Goal: Obtain resource: Download file/media

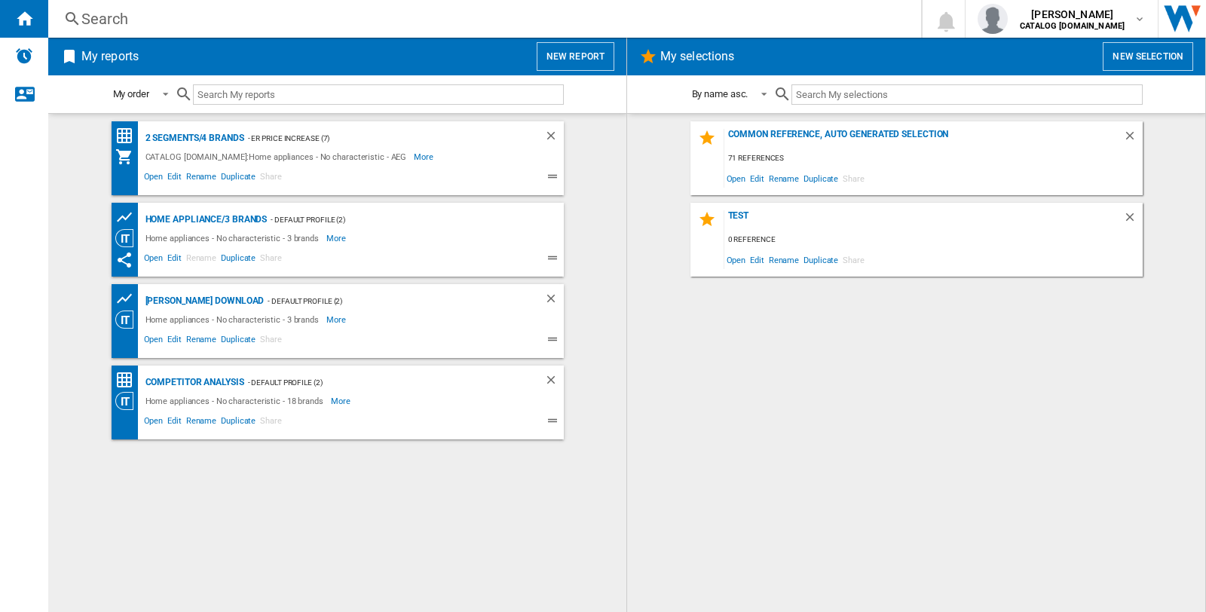
click at [87, 9] on div "Search" at bounding box center [481, 18] width 801 height 21
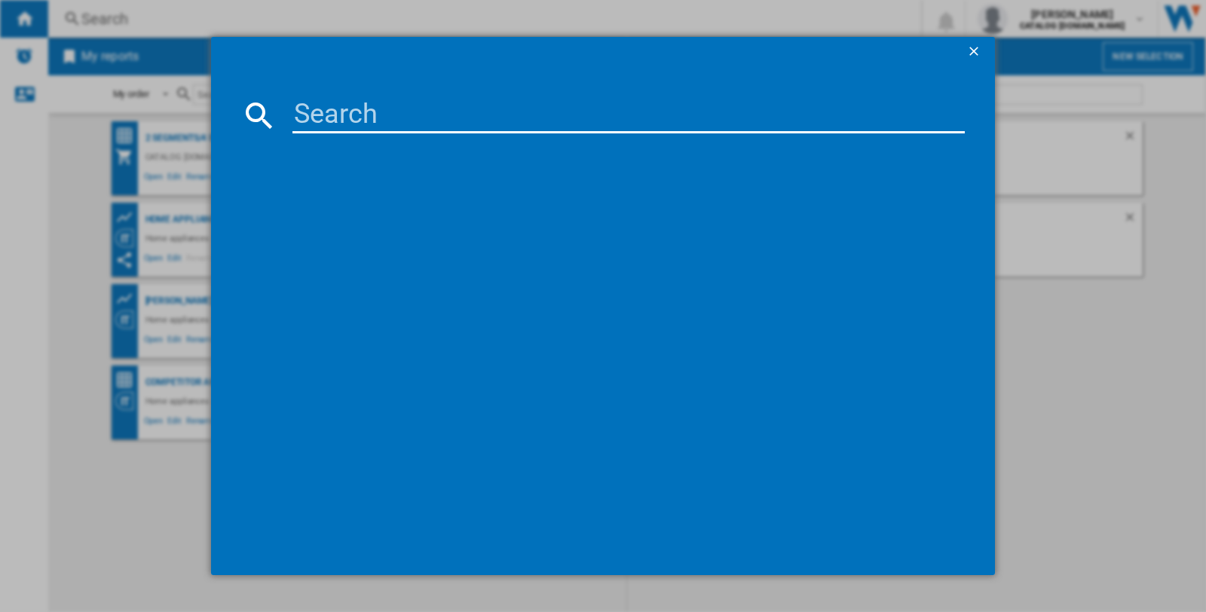
click at [322, 114] on input at bounding box center [629, 115] width 673 height 36
paste input "AEG SO64IA0SCB BLACK"
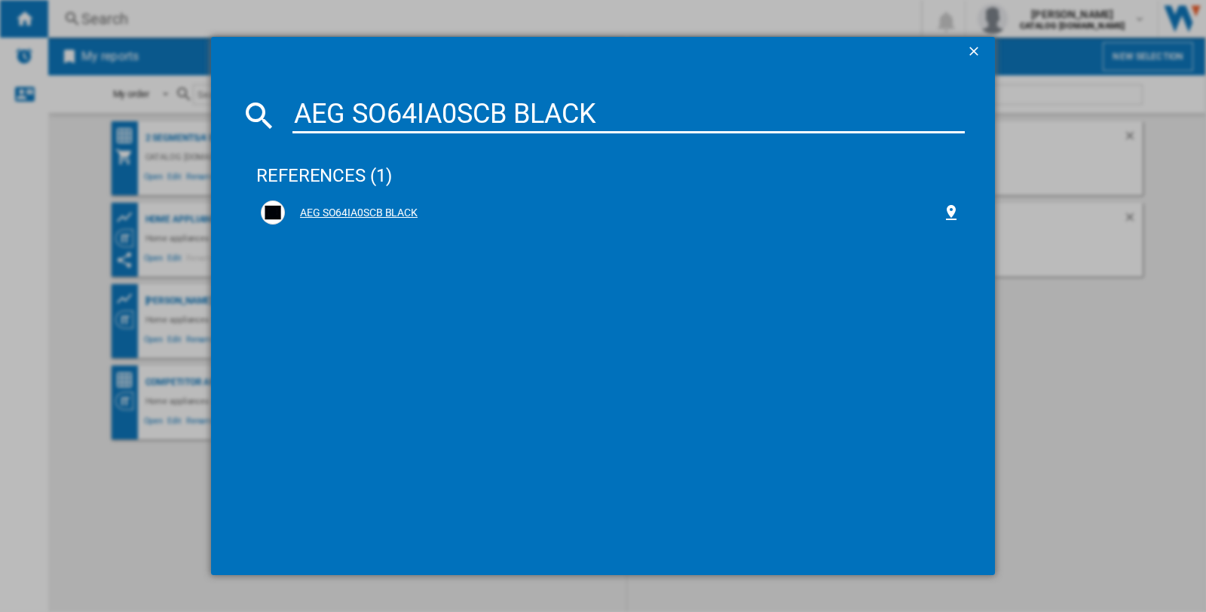
type input "AEG SO64IA0SCB BLACK"
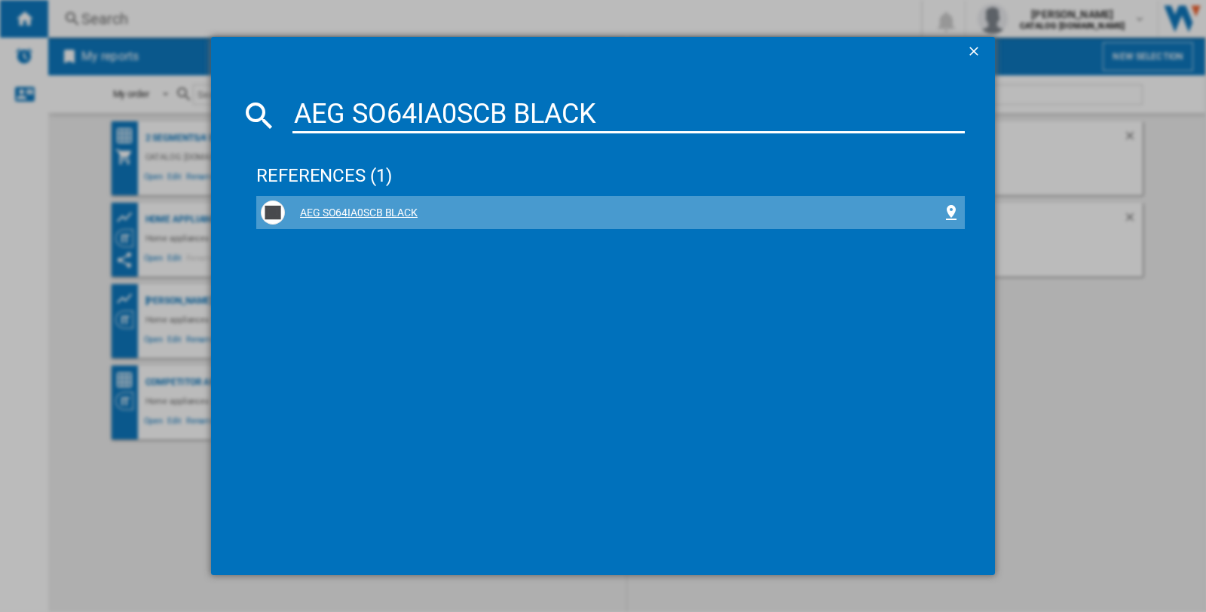
click at [333, 209] on div "AEG SO64IA0SCB BLACK" at bounding box center [613, 213] width 657 height 15
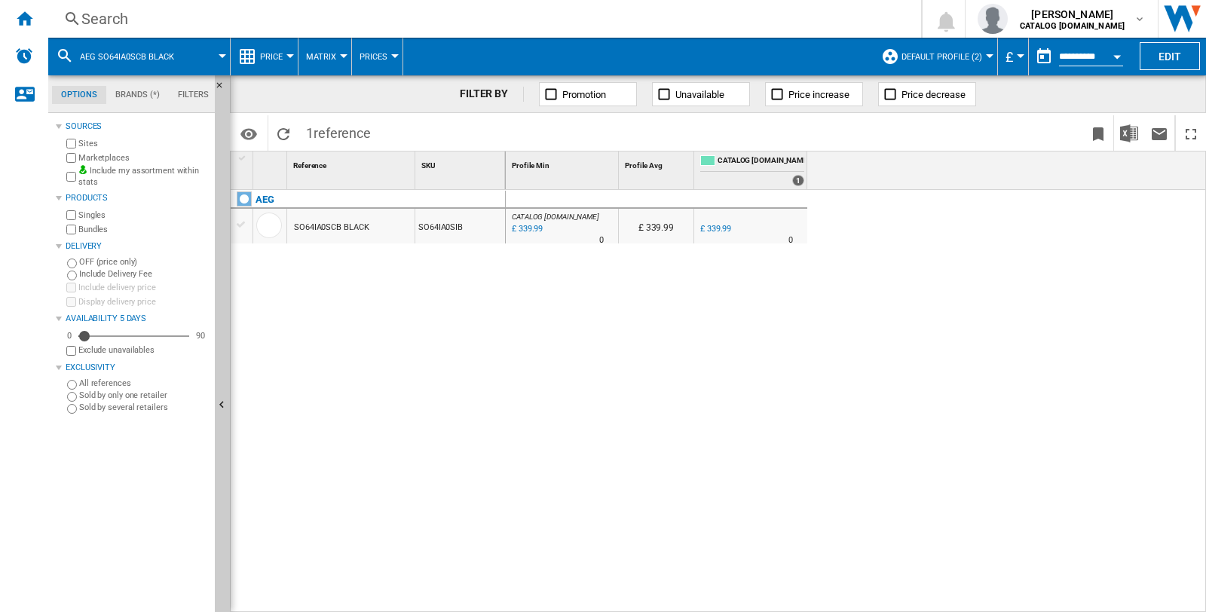
click at [986, 54] on div at bounding box center [990, 56] width 8 height 4
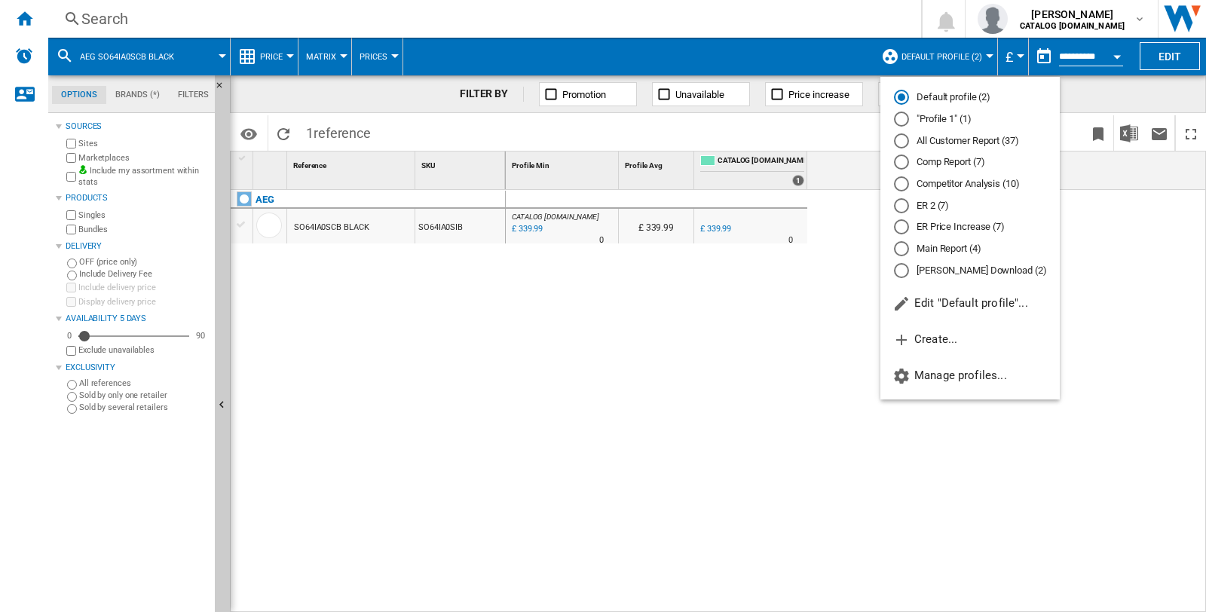
click at [961, 227] on md-radio-button "ER Price Increase (7)" at bounding box center [970, 227] width 152 height 14
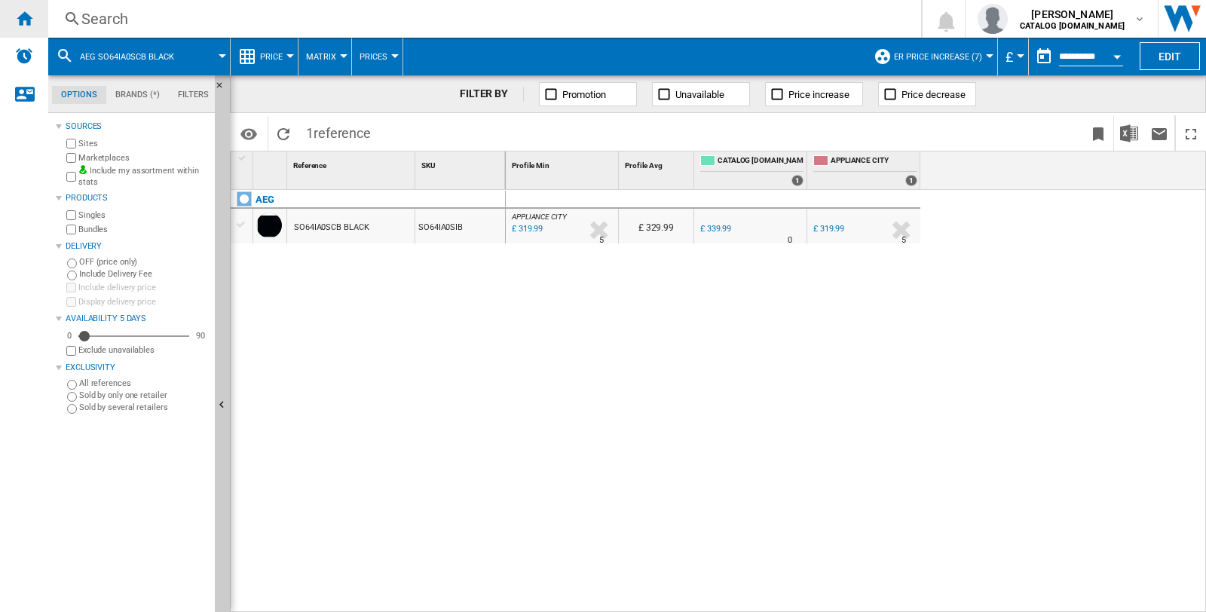
click at [33, 9] on div "Home" at bounding box center [24, 19] width 48 height 38
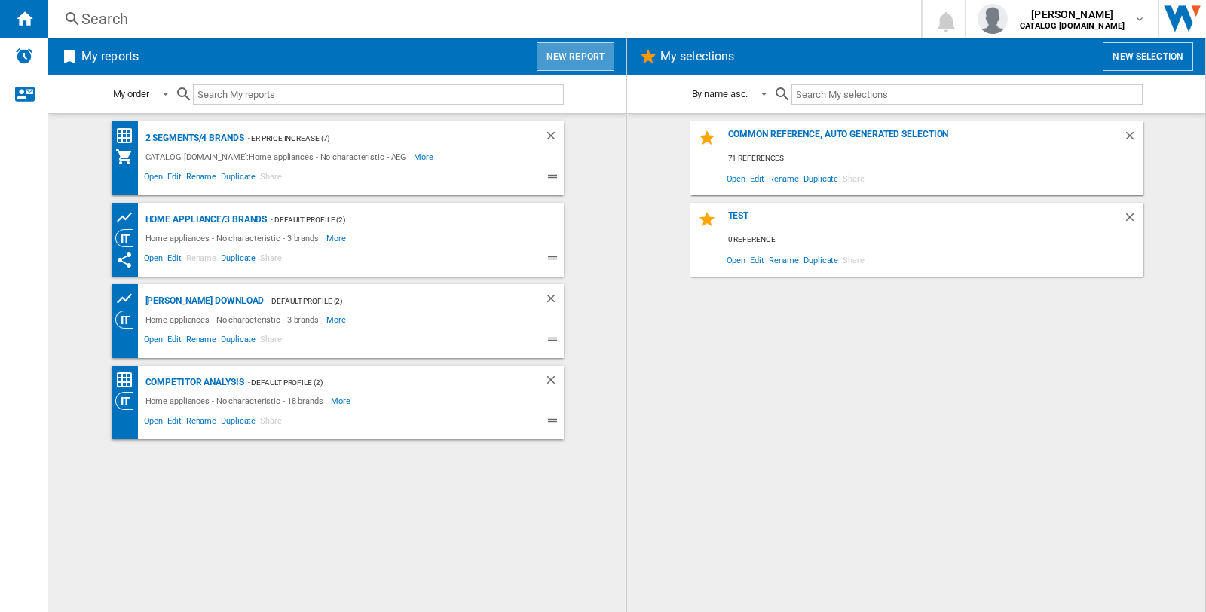
click at [585, 47] on button "New report" at bounding box center [576, 56] width 78 height 29
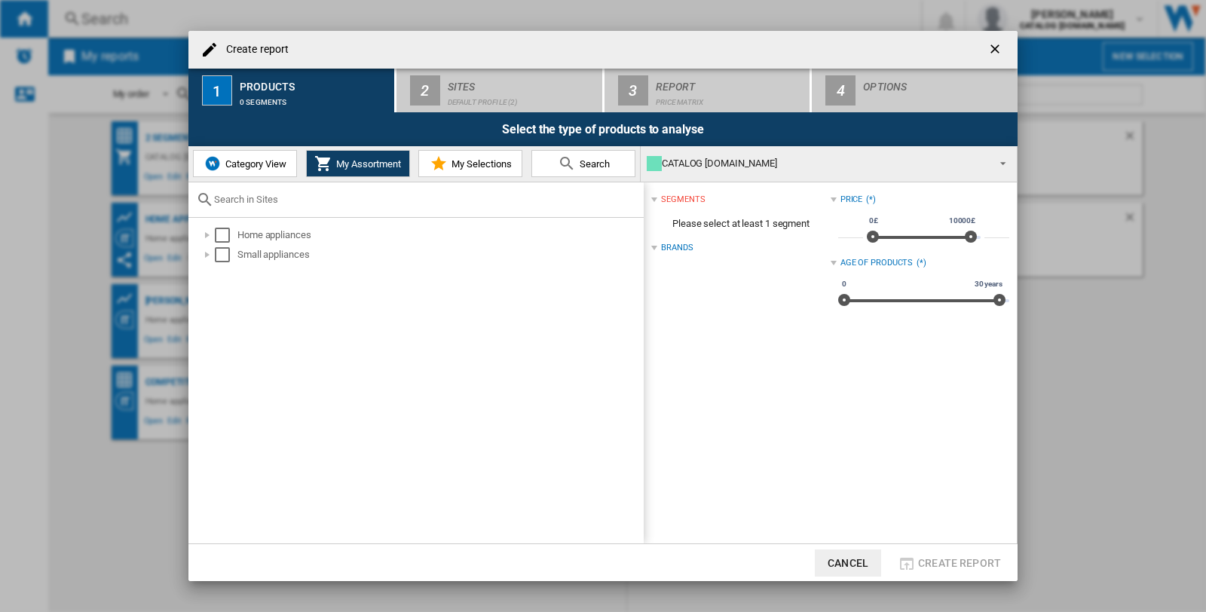
click at [271, 174] on button "Category View" at bounding box center [245, 163] width 104 height 27
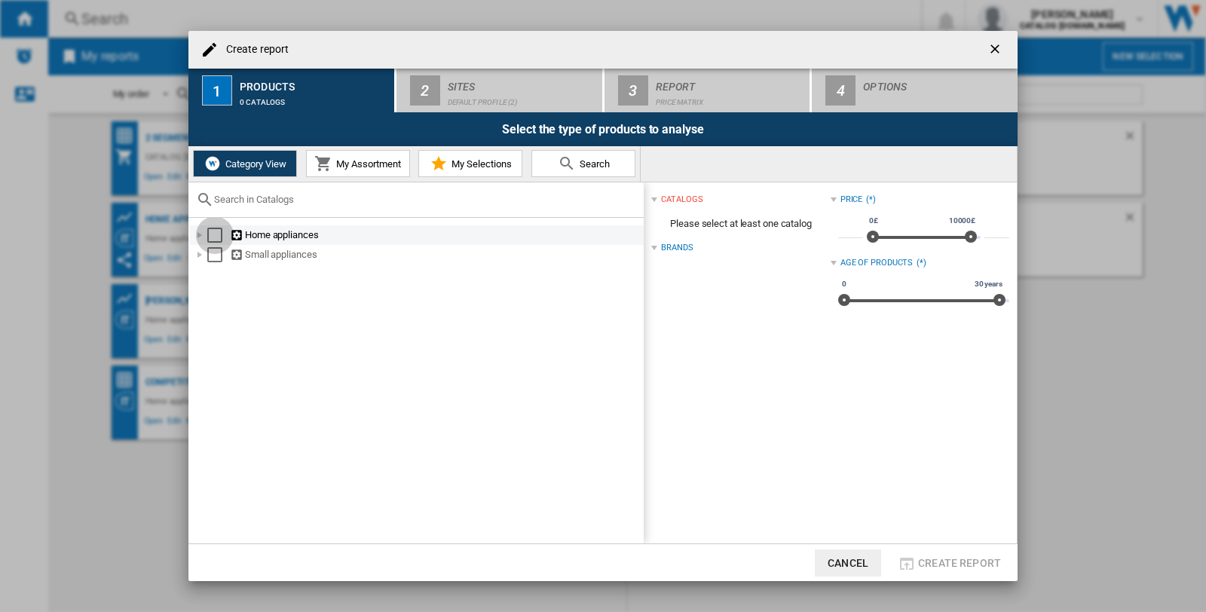
click at [212, 234] on div "Select" at bounding box center [214, 235] width 15 height 15
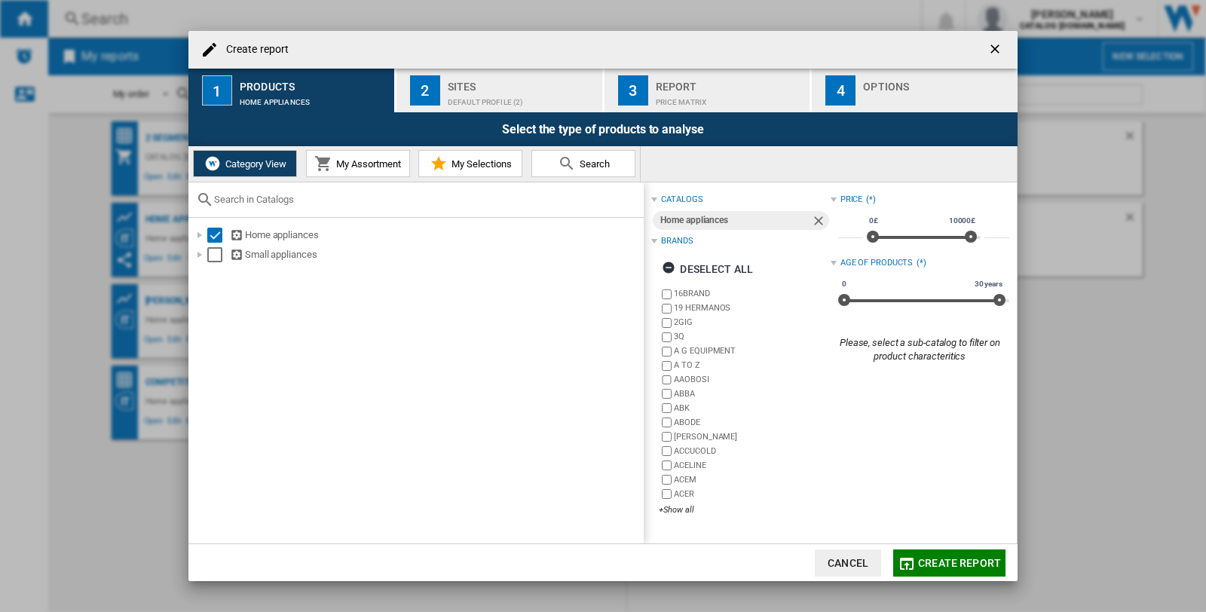
click at [461, 72] on button "2 Sites Default profile (2)" at bounding box center [500, 91] width 207 height 44
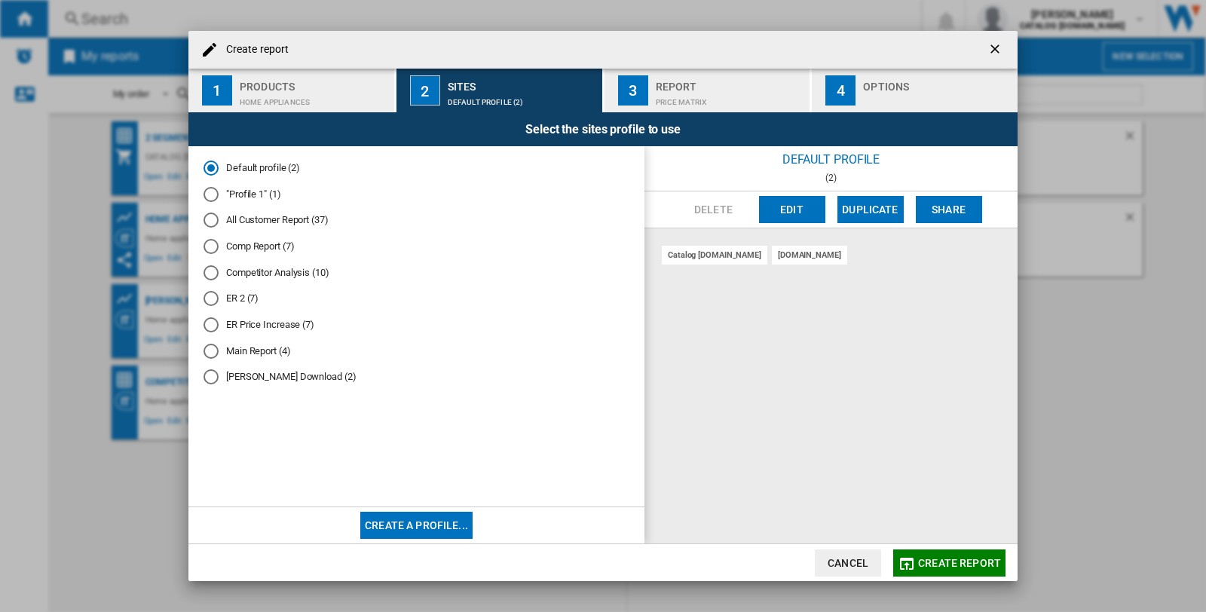
click at [258, 328] on md-radio-button "ER Price Increase (7)" at bounding box center [417, 325] width 426 height 14
click at [676, 88] on div "Report" at bounding box center [730, 83] width 149 height 16
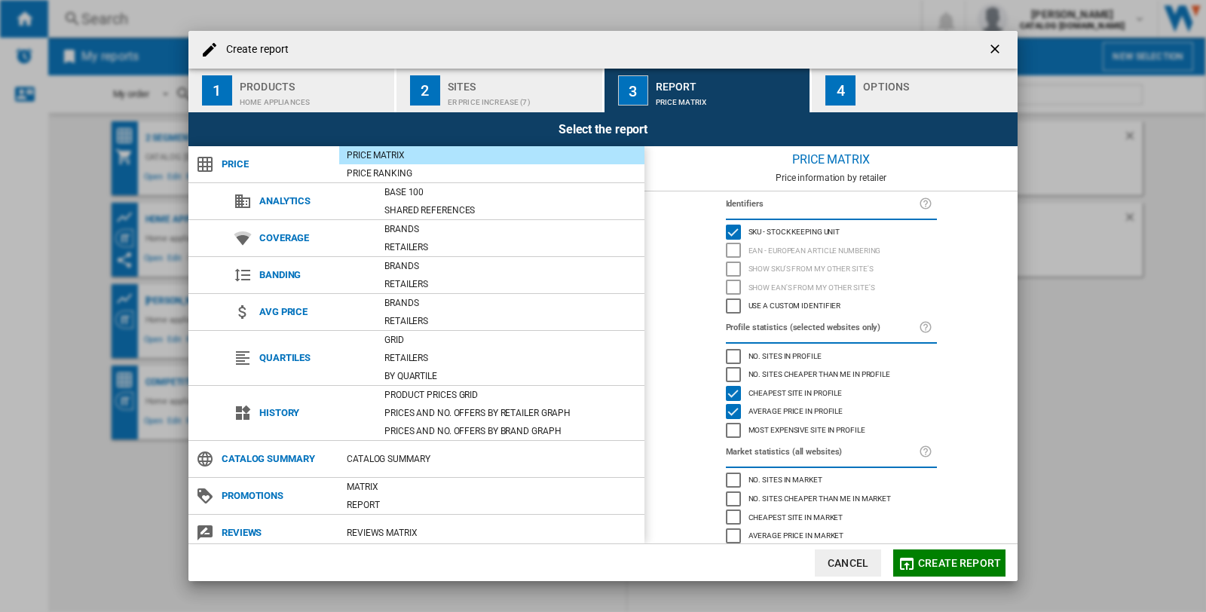
click at [887, 94] on div "button" at bounding box center [937, 98] width 149 height 16
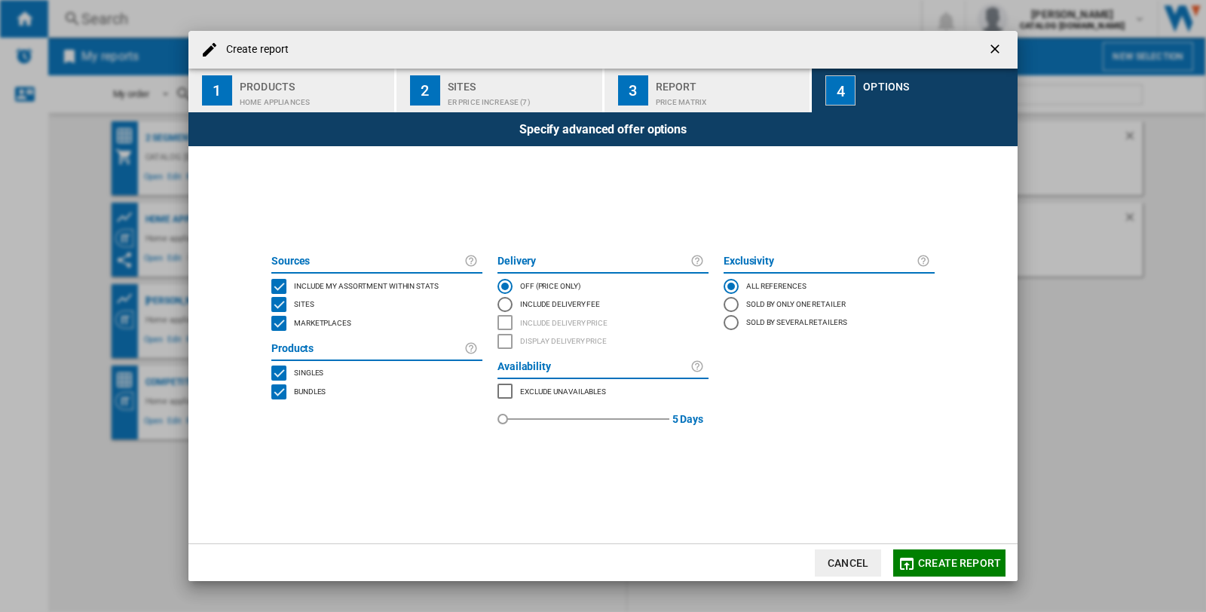
click at [313, 284] on span "Include my assortment within stats" at bounding box center [366, 285] width 145 height 11
click at [945, 568] on span "Create report" at bounding box center [959, 563] width 83 height 12
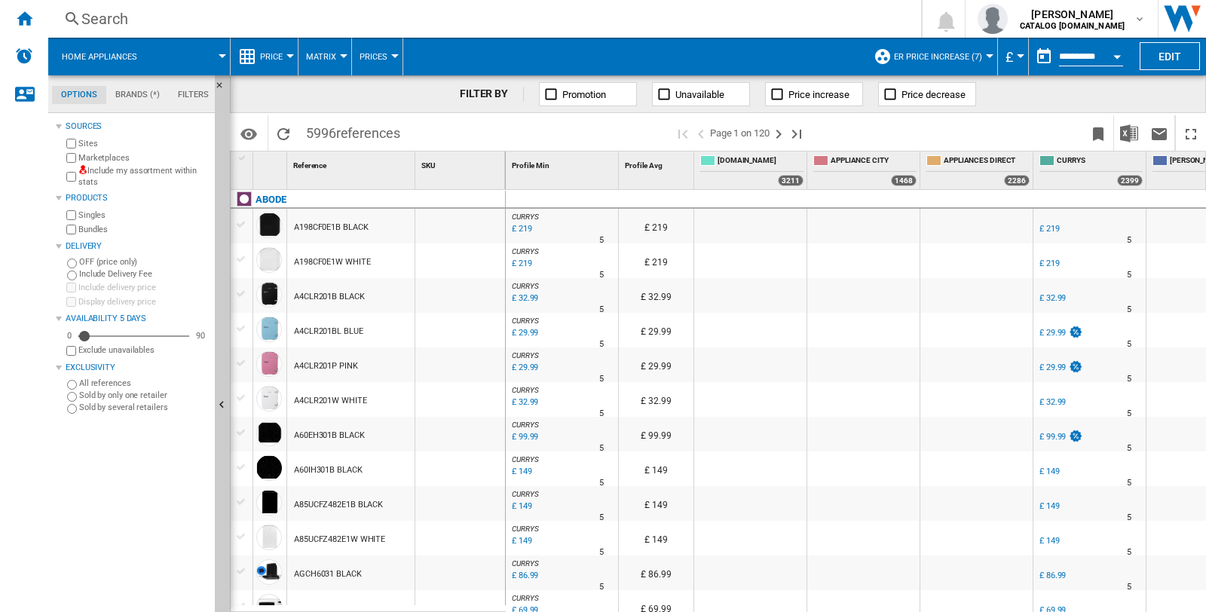
click at [1016, 51] on button "£" at bounding box center [1013, 57] width 15 height 38
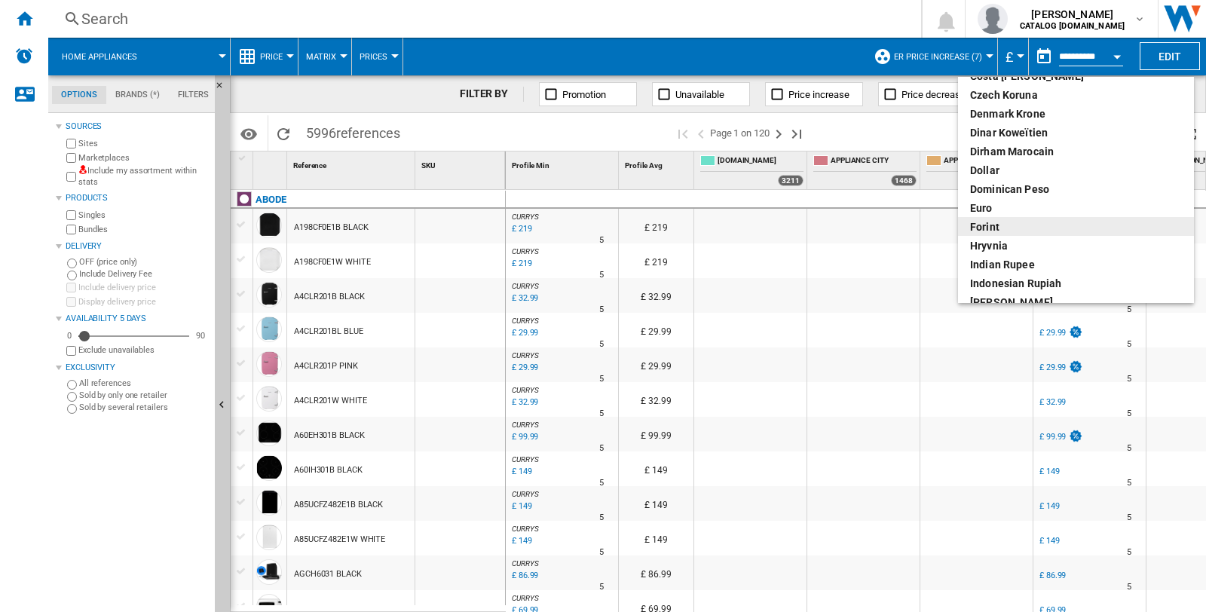
scroll to position [194, 0]
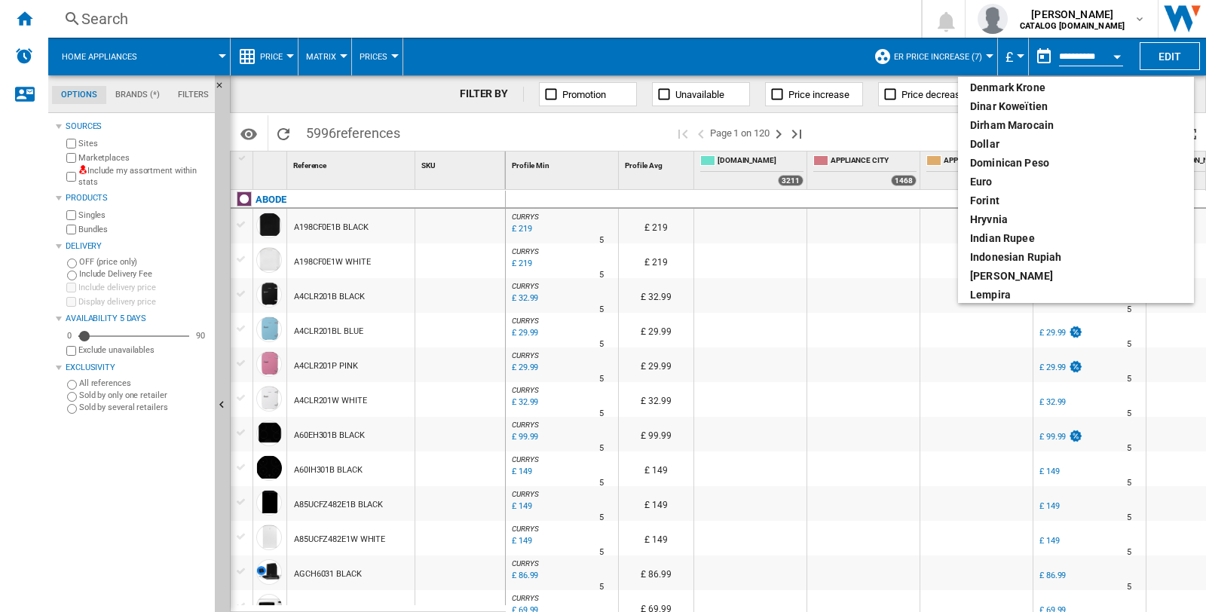
click at [1176, 90] on md-backdrop at bounding box center [603, 306] width 1206 height 612
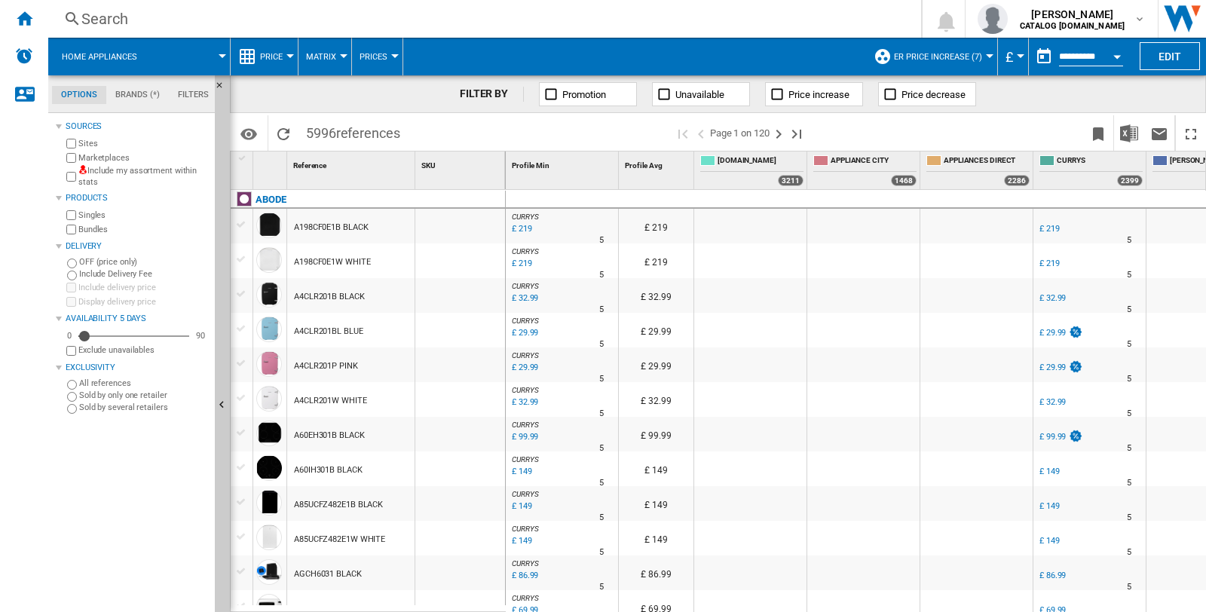
click at [395, 49] on md-menu "Prices Prices Gaps Sold" at bounding box center [377, 57] width 51 height 38
click at [394, 50] on md-menu "Prices Prices Gaps Sold" at bounding box center [377, 57] width 51 height 38
click at [394, 56] on div at bounding box center [395, 56] width 8 height 4
click at [394, 56] on md-backdrop at bounding box center [603, 306] width 1206 height 612
click at [286, 57] on button "Price" at bounding box center [275, 57] width 30 height 38
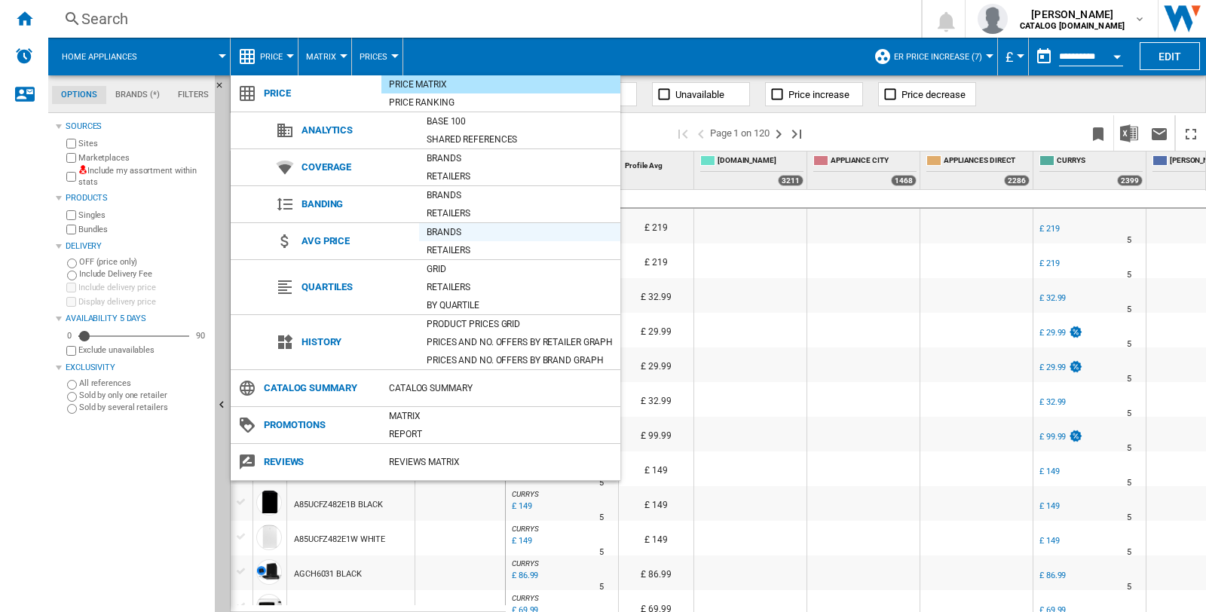
click at [456, 228] on div "Brands" at bounding box center [519, 232] width 201 height 15
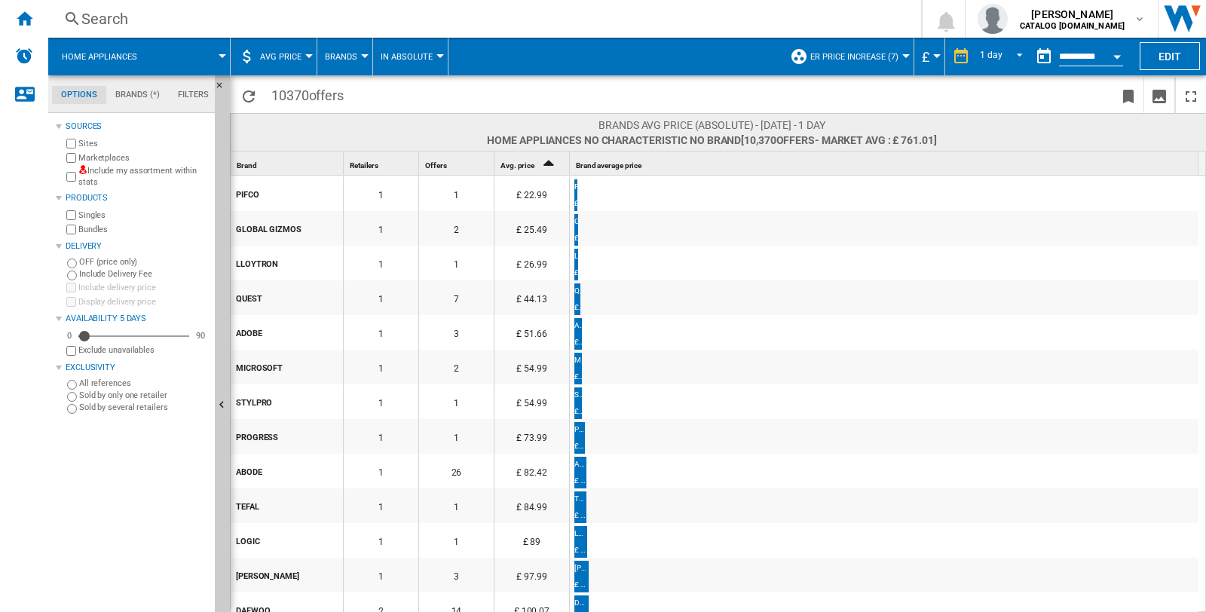
click at [297, 54] on span "AVG Price" at bounding box center [280, 57] width 41 height 10
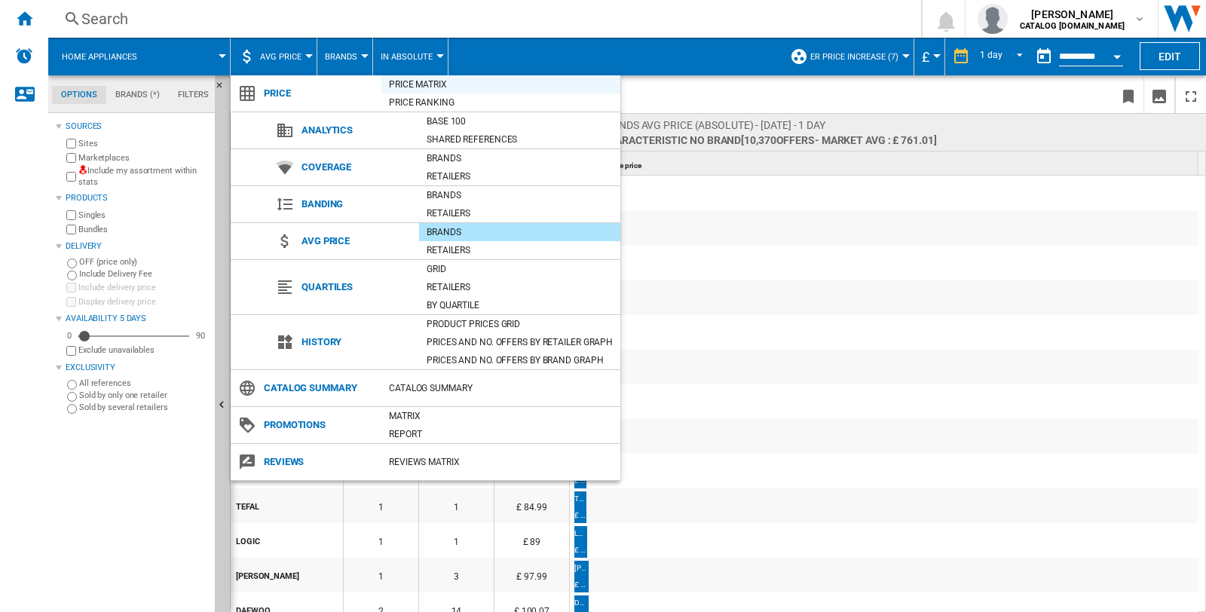
click at [388, 84] on div "Price Matrix" at bounding box center [500, 84] width 239 height 15
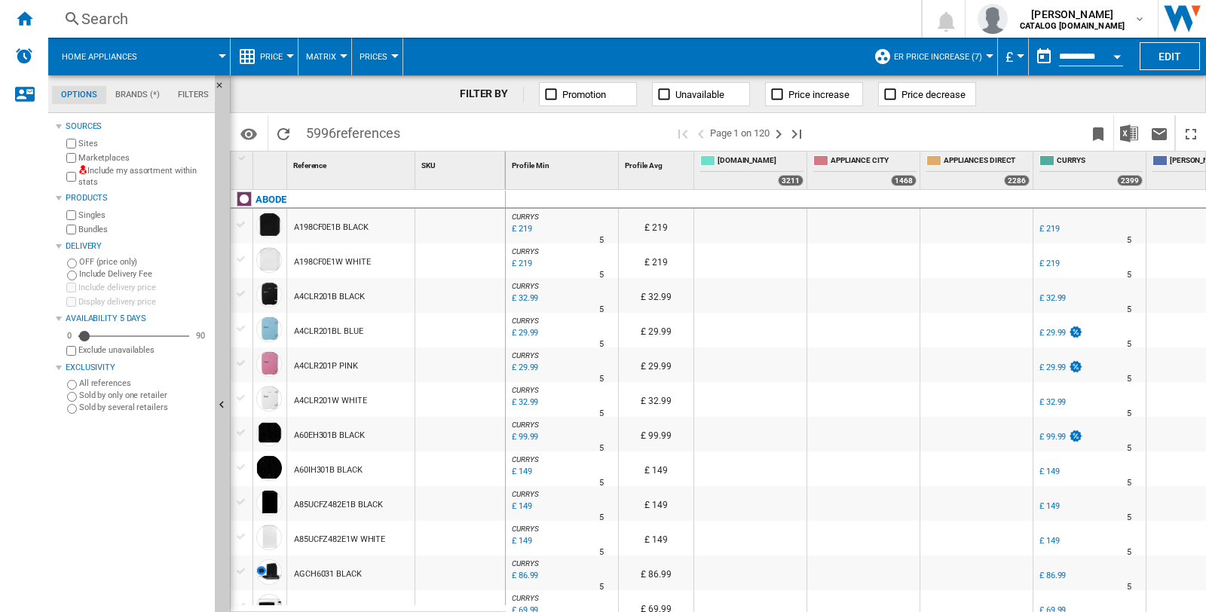
click at [986, 54] on div at bounding box center [990, 56] width 8 height 4
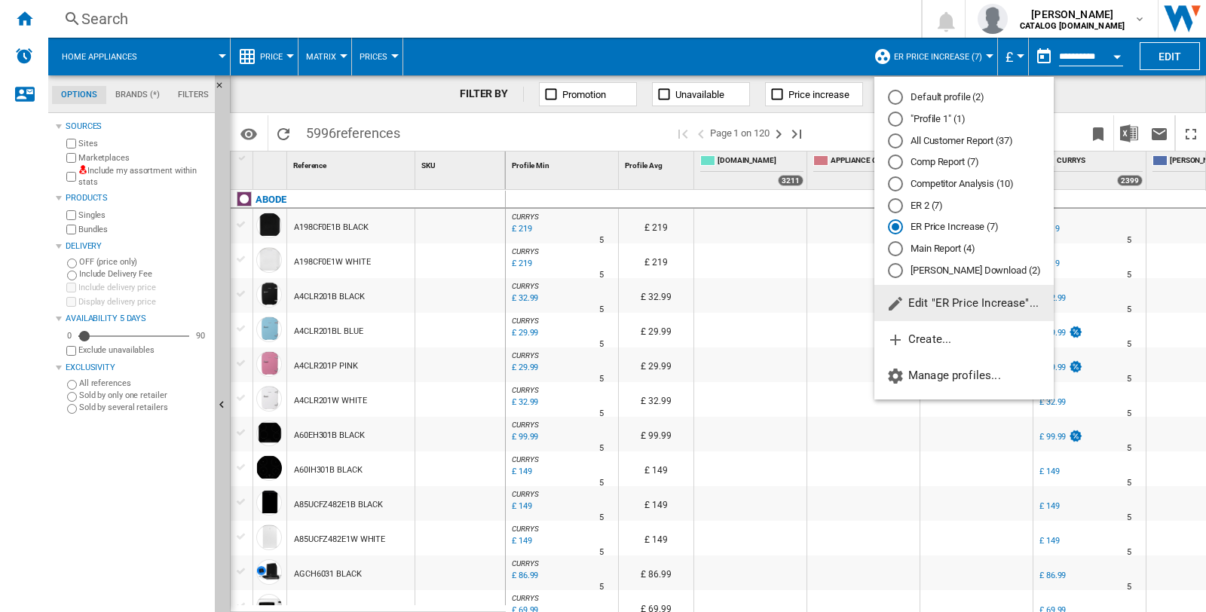
click at [860, 124] on md-backdrop at bounding box center [603, 306] width 1206 height 612
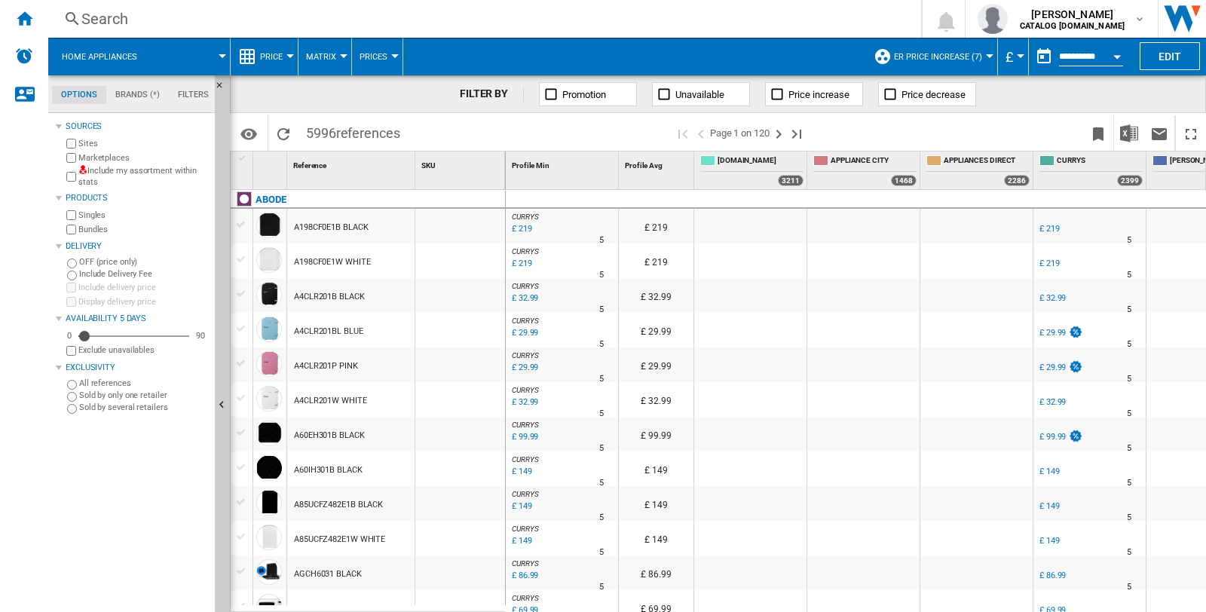
click at [412, 118] on span at bounding box center [541, 132] width 266 height 35
click at [418, 99] on div "FILTER BY Promotion Unavailable Price increase Price decrease" at bounding box center [718, 94] width 976 height 38
click at [99, 14] on div "Search" at bounding box center [481, 18] width 801 height 21
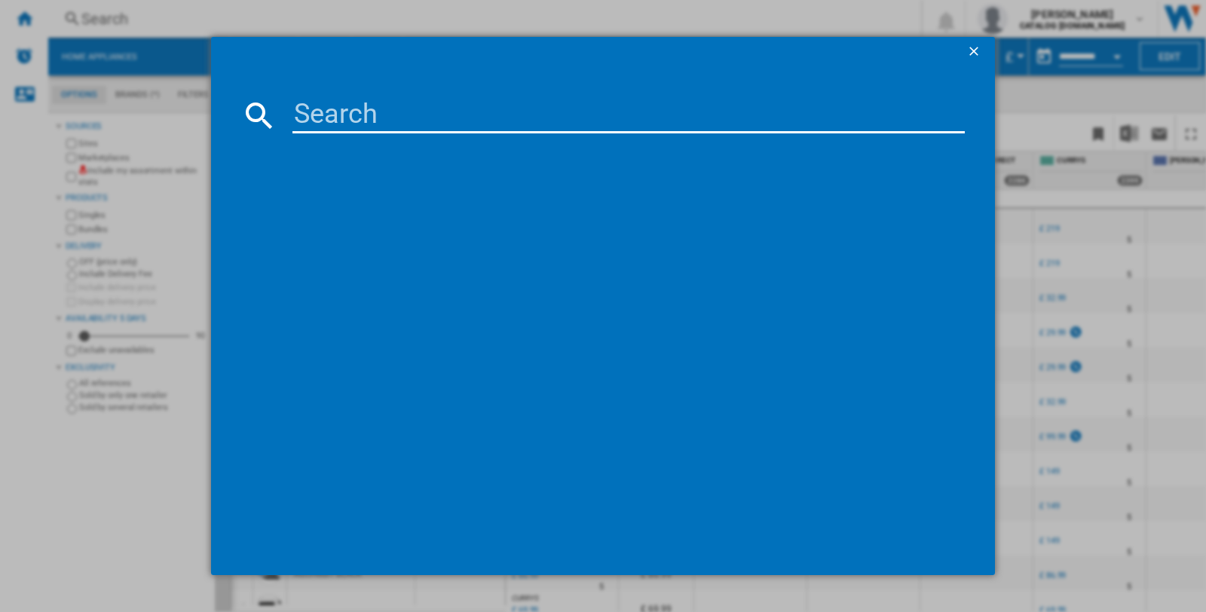
click at [341, 119] on input at bounding box center [629, 115] width 673 height 36
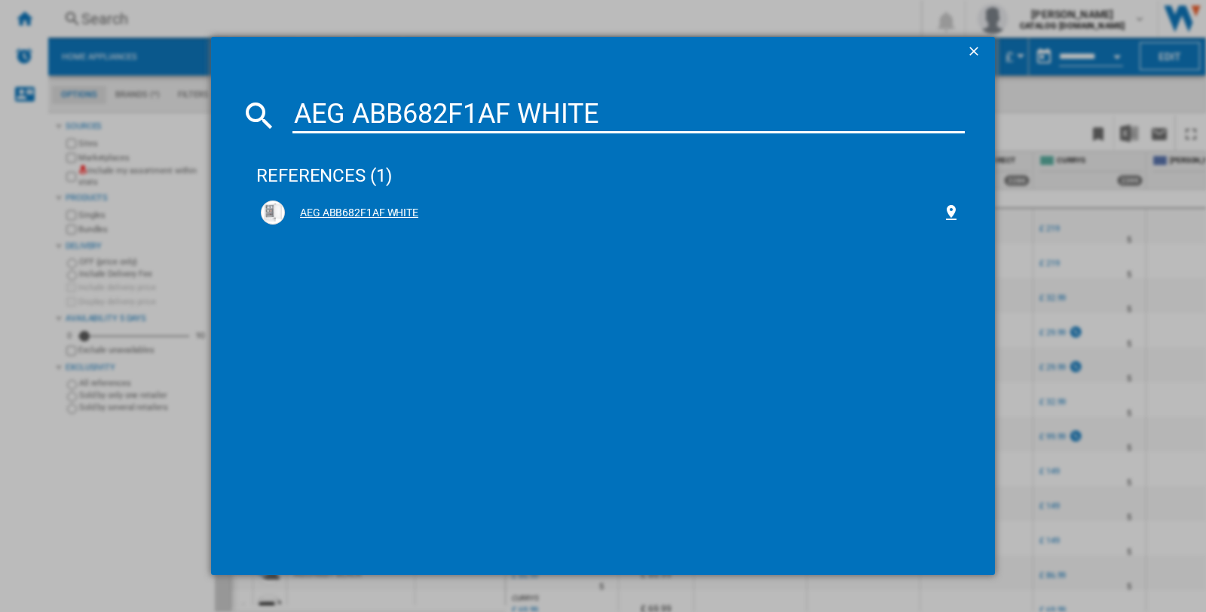
type input "AEG ABB682F1AF WHITE"
click at [366, 210] on div "AEG ABB682F1AF WHITE" at bounding box center [613, 213] width 657 height 15
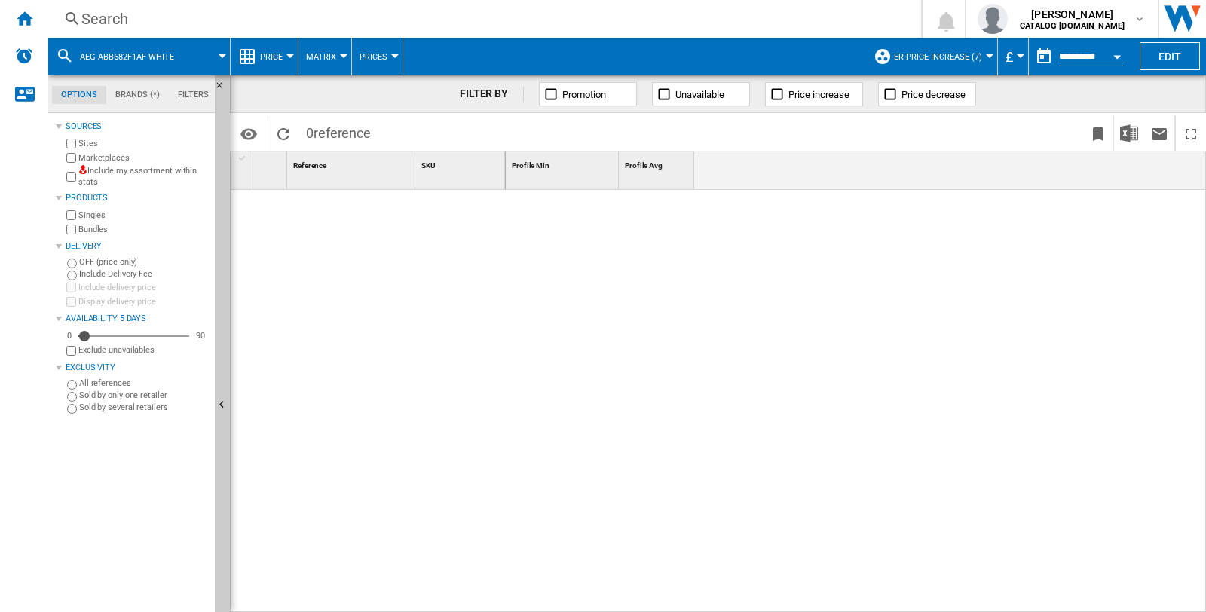
click at [986, 58] on button "ER Price Increase (7)" at bounding box center [942, 57] width 96 height 38
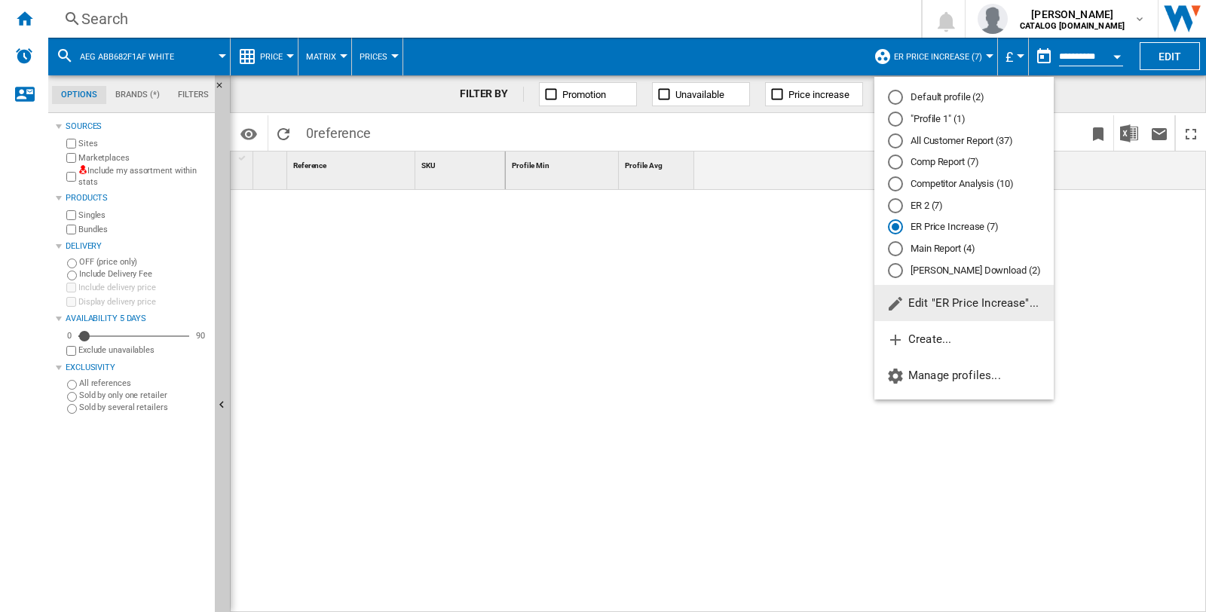
click at [285, 127] on md-backdrop at bounding box center [603, 306] width 1206 height 612
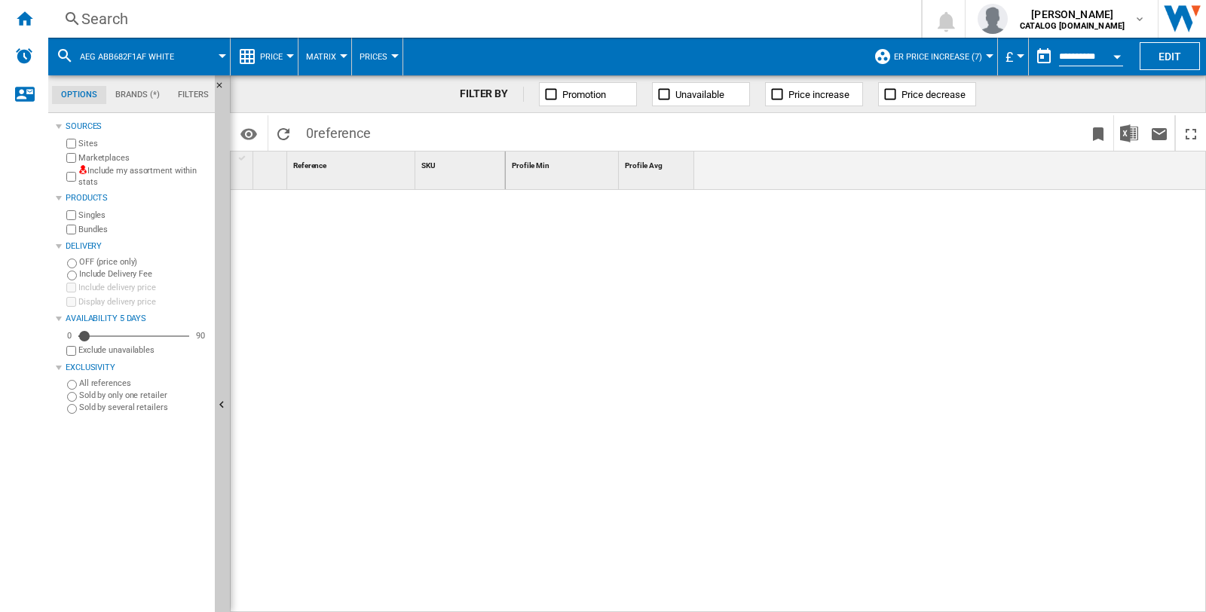
click at [152, 54] on span "AEG ABB682F1AF WHITE" at bounding box center [127, 57] width 94 height 10
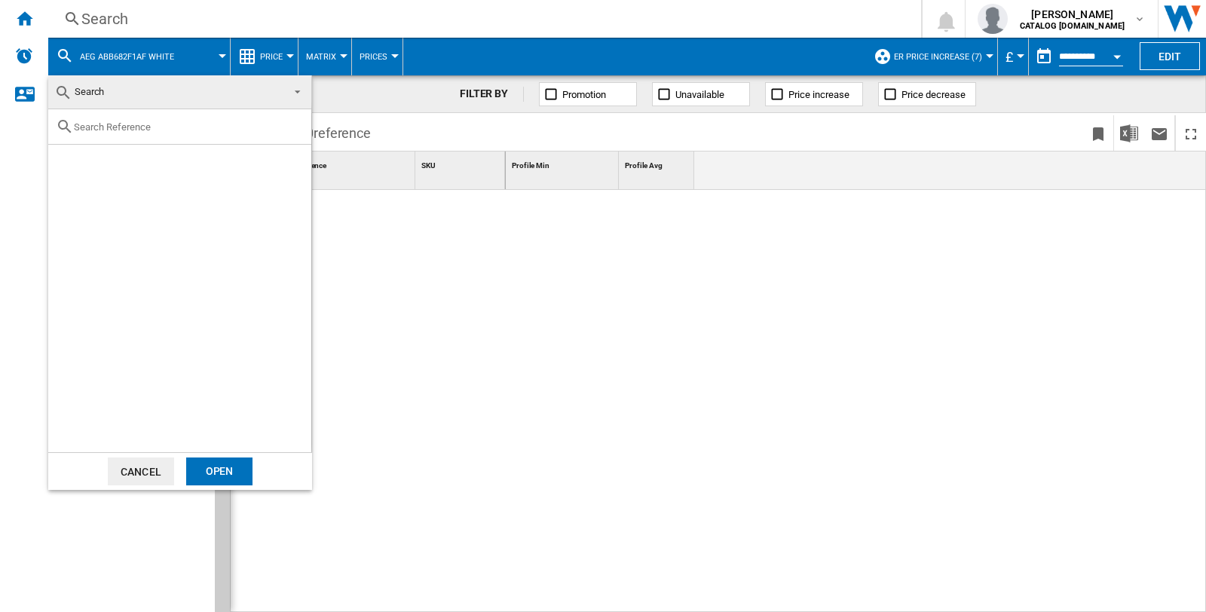
click at [128, 122] on input "text" at bounding box center [189, 126] width 230 height 11
click at [106, 125] on input "text" at bounding box center [189, 126] width 230 height 11
paste input "SO64IA0SCB"
type input "SO64IA0SCB"
drag, startPoint x: 222, startPoint y: 471, endPoint x: 235, endPoint y: 438, distance: 35.8
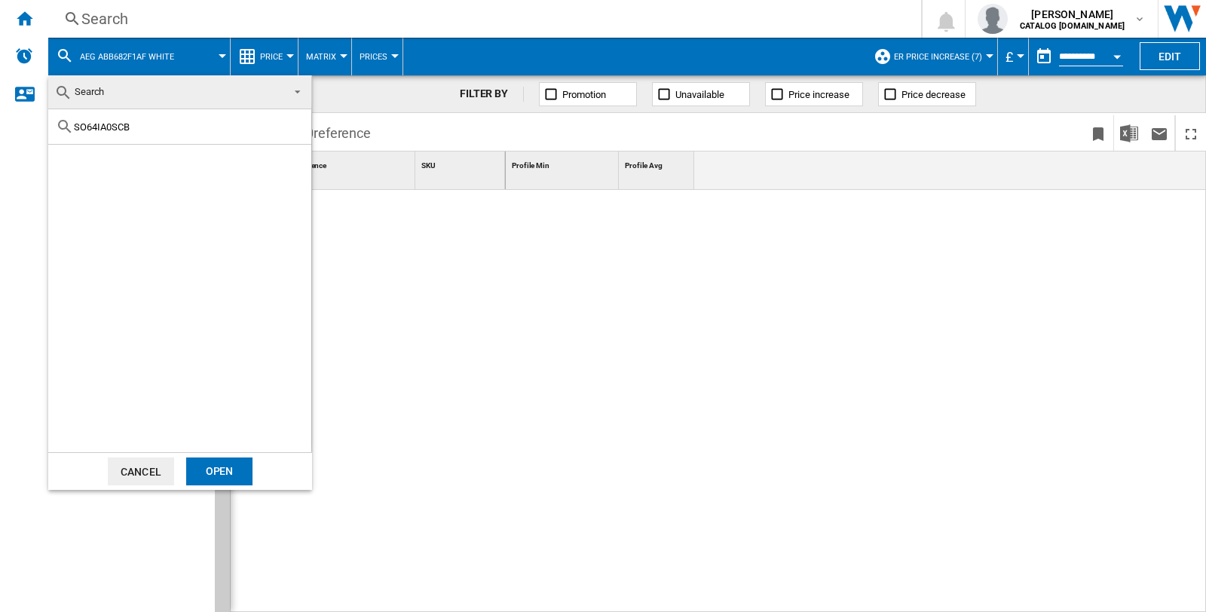
click at [222, 470] on div "Open" at bounding box center [219, 472] width 66 height 28
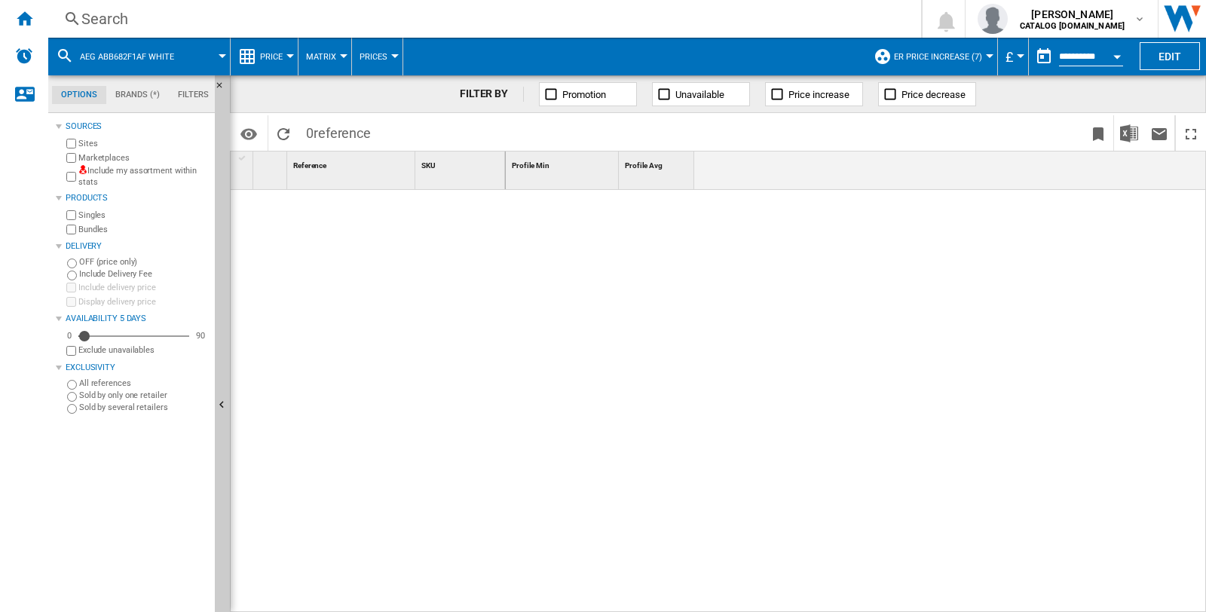
click at [220, 51] on span at bounding box center [208, 57] width 27 height 38
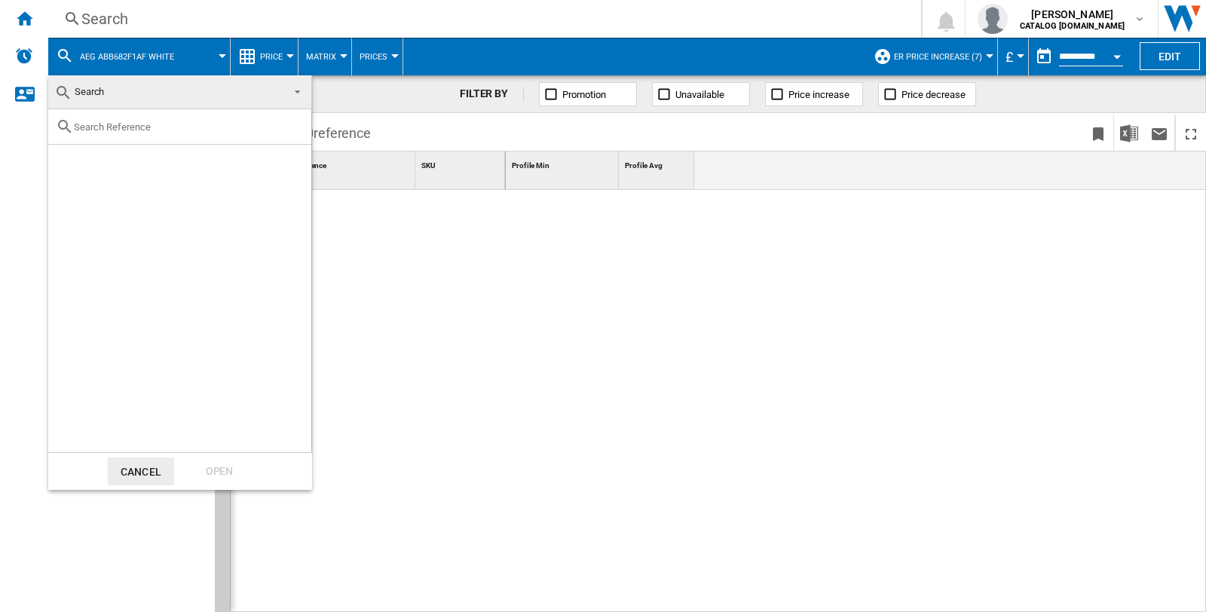
click at [146, 126] on input "text" at bounding box center [189, 126] width 230 height 11
paste input "SO64IA0SCB"
type input "SO64IA0SCB"
click at [182, 163] on div "AEG SO64IA0SCB BLACK" at bounding box center [205, 162] width 208 height 15
click at [219, 470] on div "Open" at bounding box center [219, 472] width 66 height 28
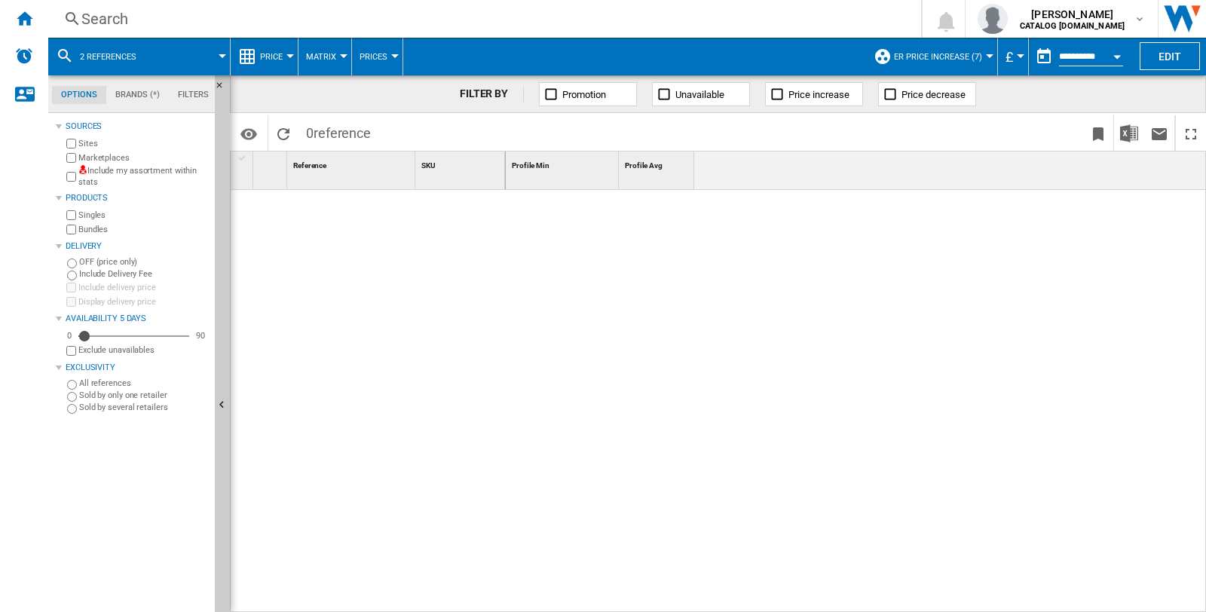
click at [219, 51] on span at bounding box center [190, 57] width 65 height 38
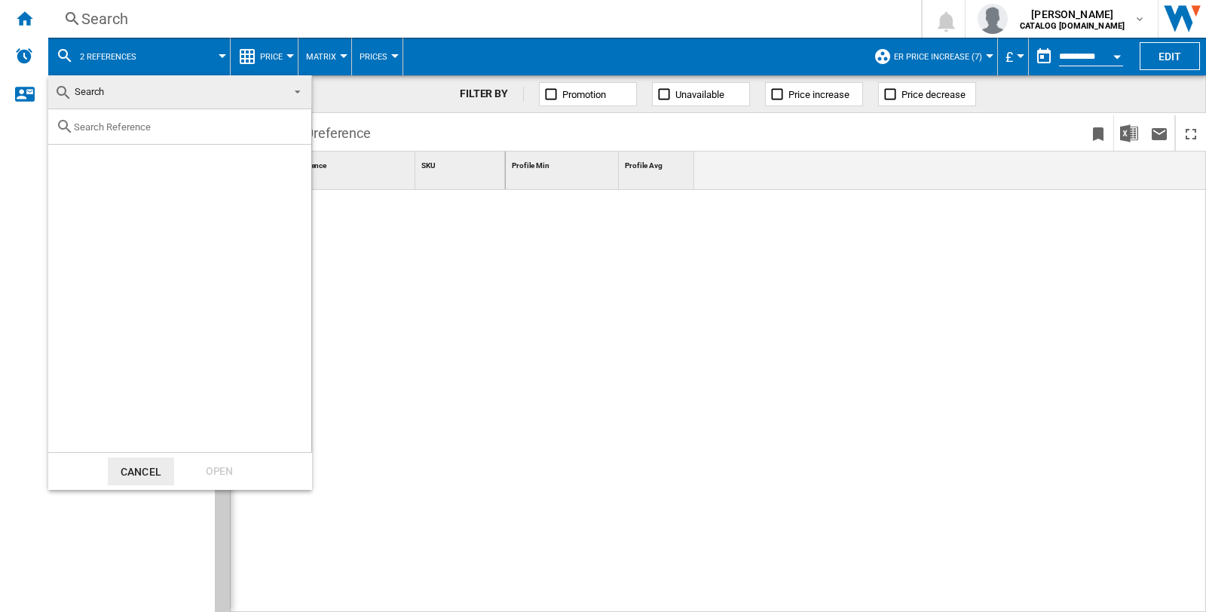
click at [97, 53] on md-backdrop at bounding box center [603, 306] width 1206 height 612
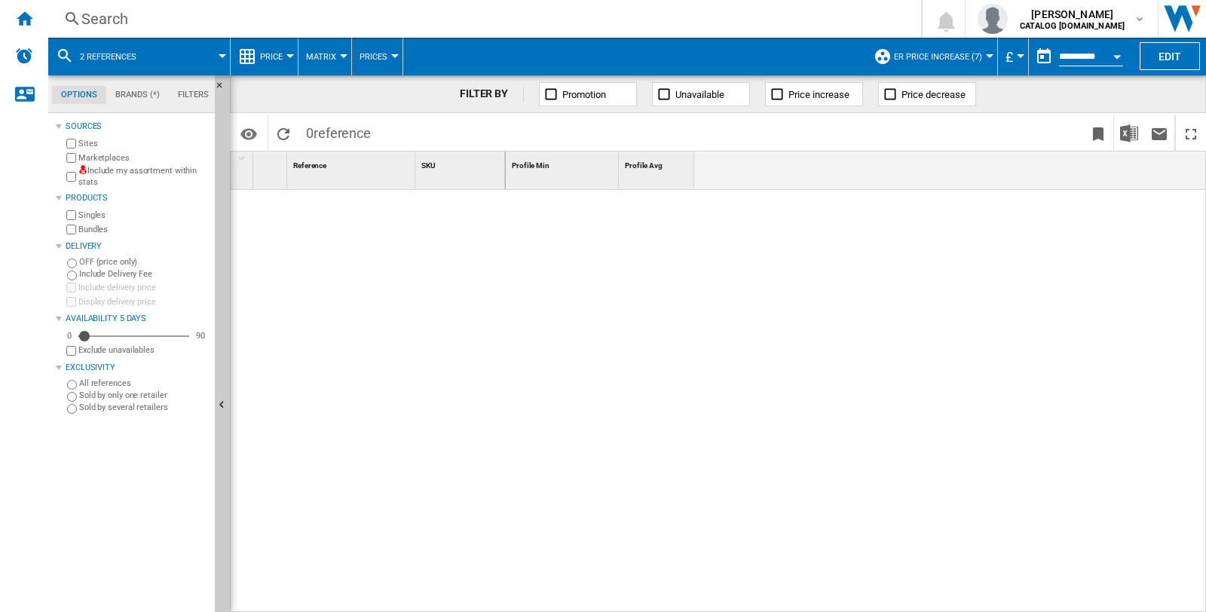
click at [84, 54] on span "2 references" at bounding box center [108, 57] width 57 height 10
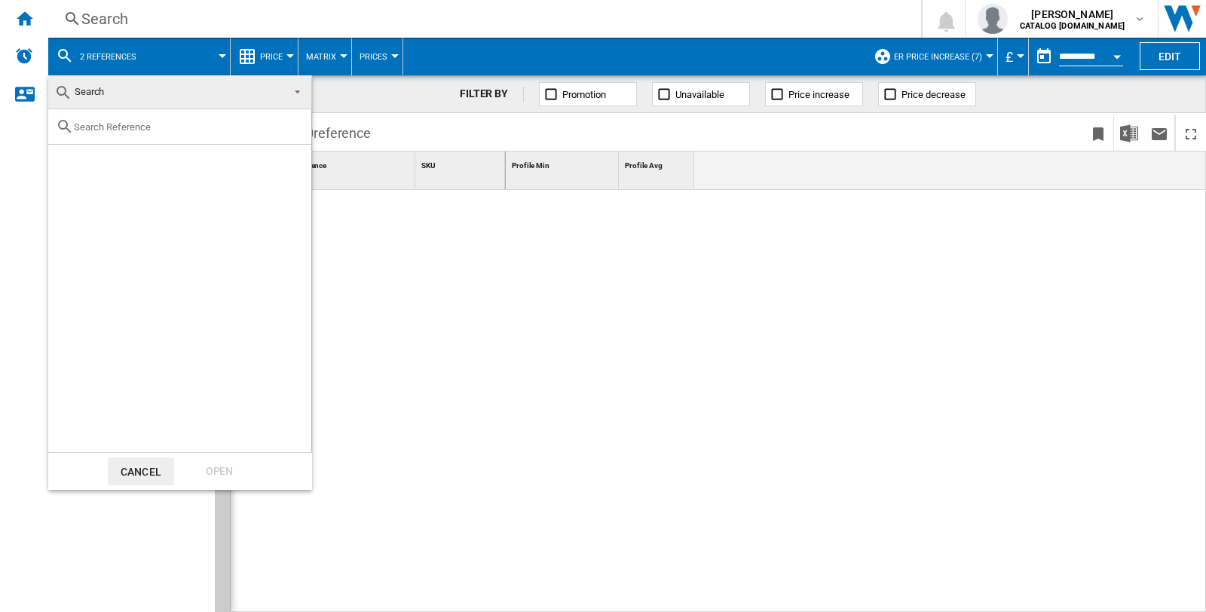
click at [161, 26] on md-backdrop at bounding box center [603, 306] width 1206 height 612
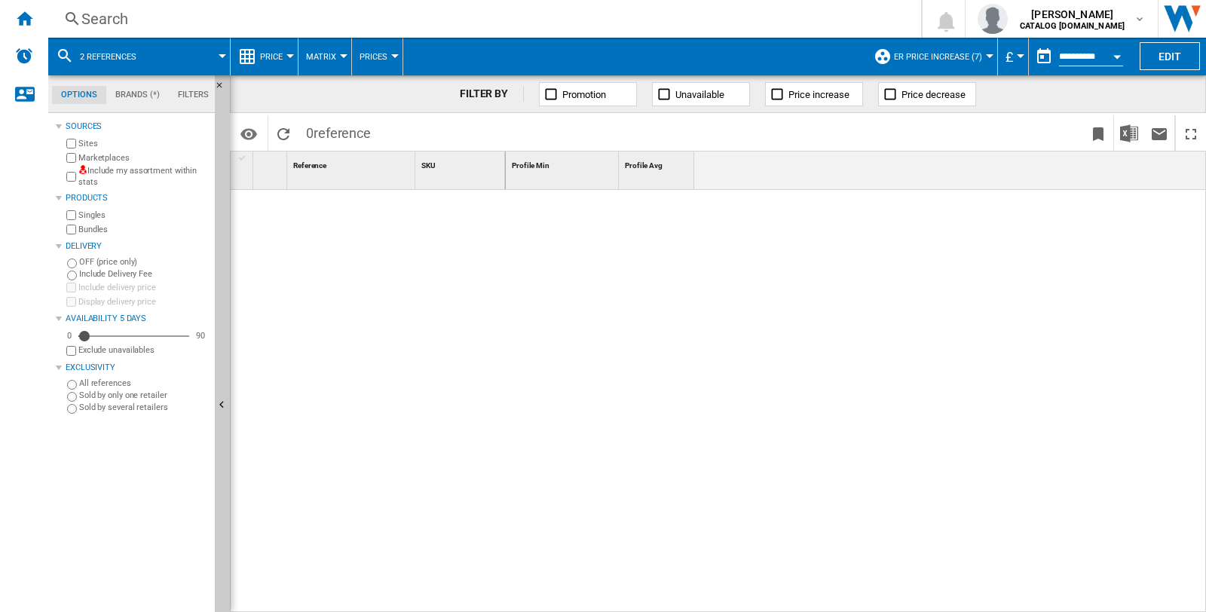
click at [121, 21] on div "Search" at bounding box center [481, 18] width 801 height 21
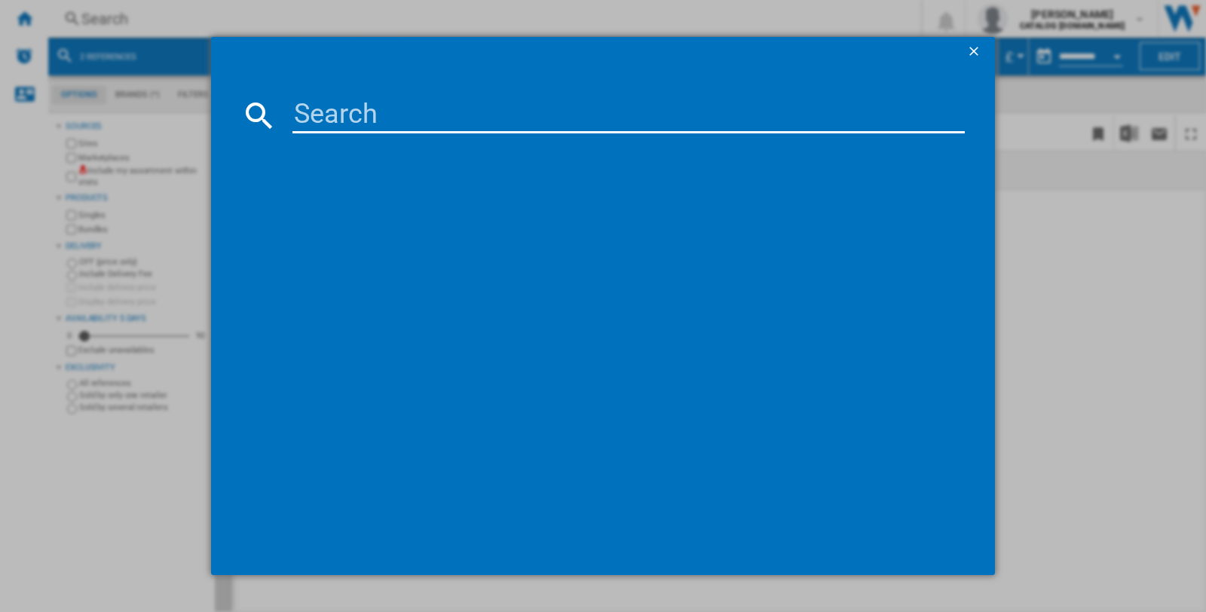
click at [320, 118] on input at bounding box center [629, 115] width 673 height 36
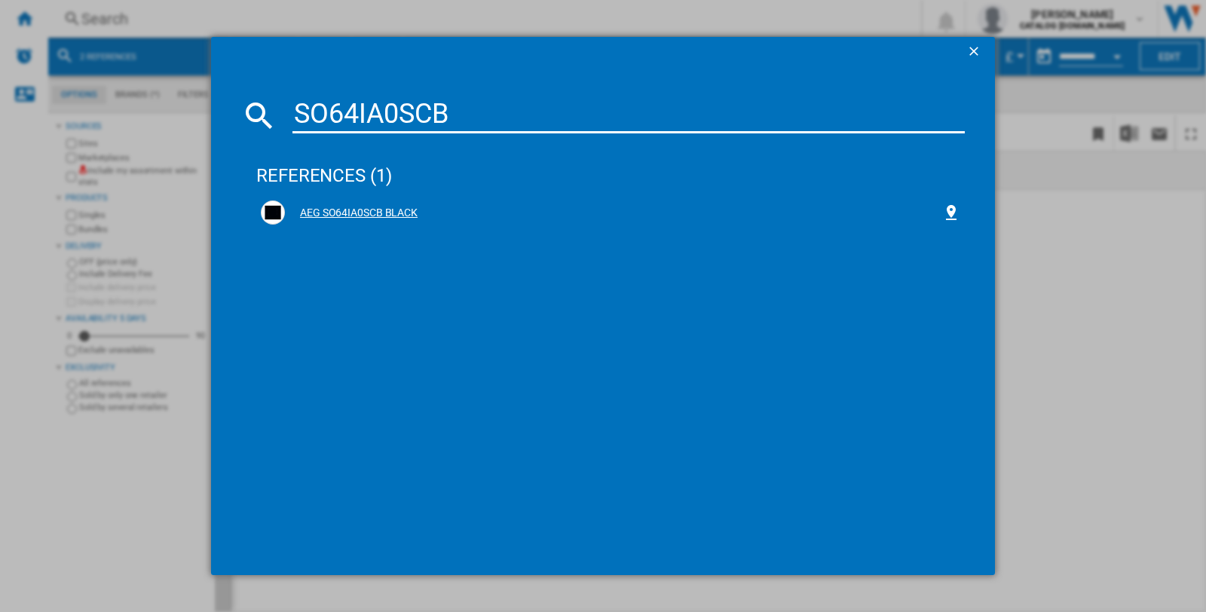
type input "SO64IA0SCB"
click at [362, 202] on div "AEG SO64IA0SCB BLACK" at bounding box center [611, 213] width 700 height 24
click at [366, 212] on div "AEG SO64IA0SCB BLACK" at bounding box center [613, 213] width 657 height 15
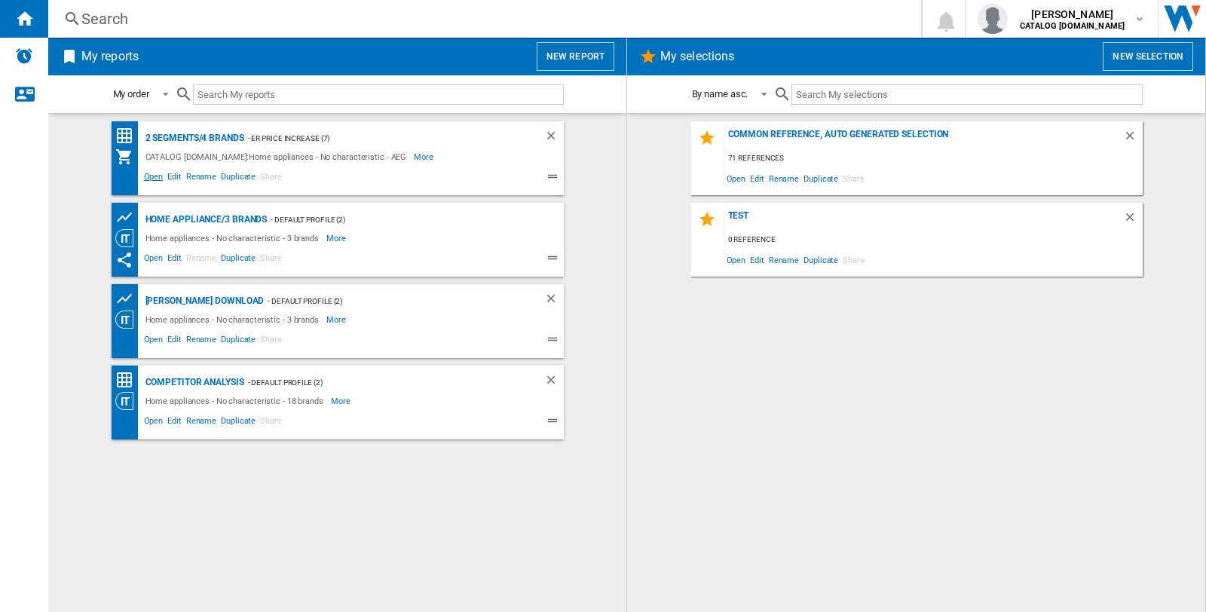
click at [146, 178] on span "Open" at bounding box center [154, 179] width 24 height 18
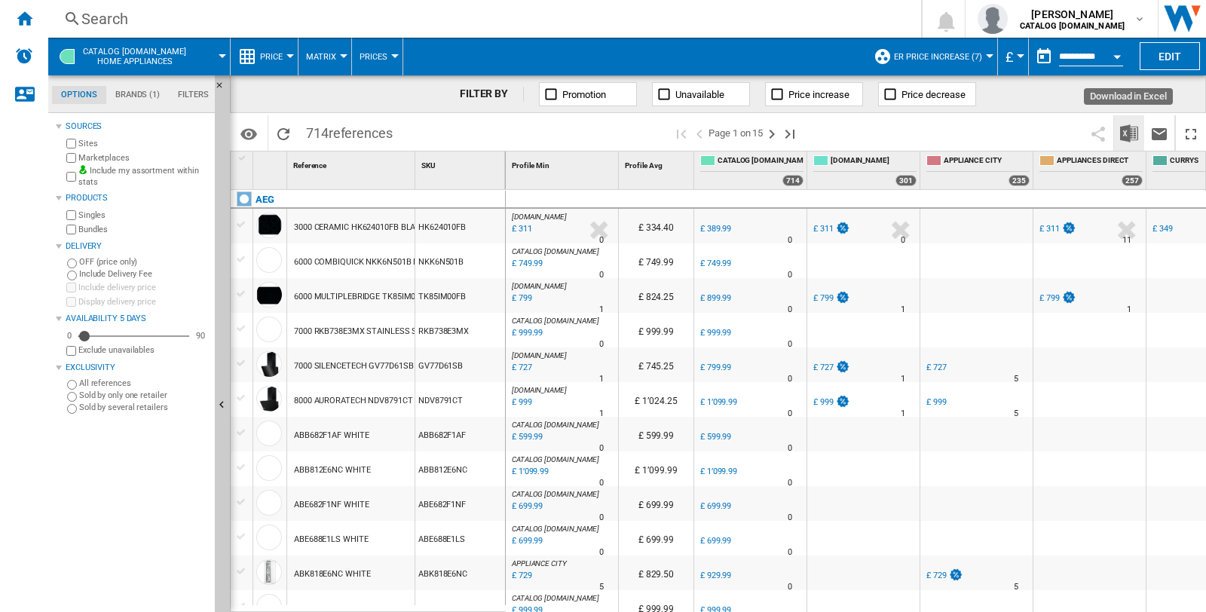
click at [1124, 131] on img "Download in Excel" at bounding box center [1129, 133] width 18 height 18
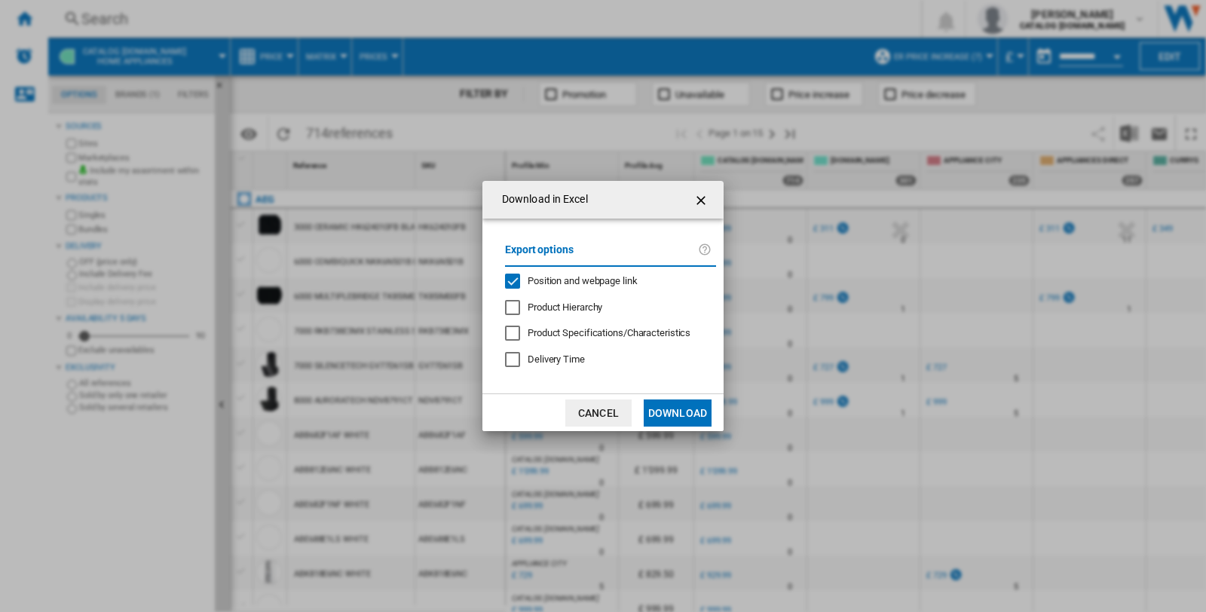
click at [675, 416] on button "Download" at bounding box center [678, 413] width 68 height 27
